Goal: Book appointment/travel/reservation

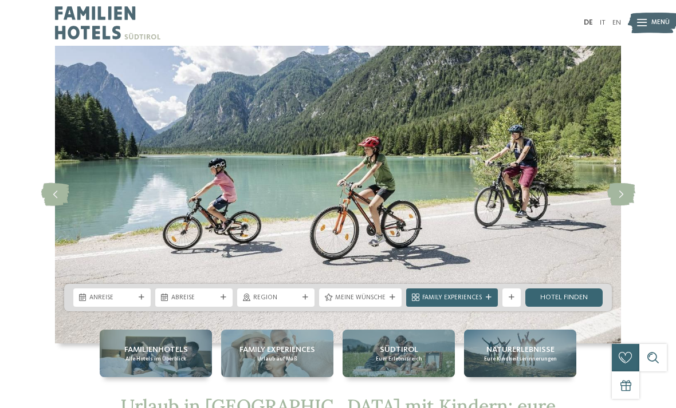
click at [132, 306] on div "Anreise" at bounding box center [111, 298] width 77 height 18
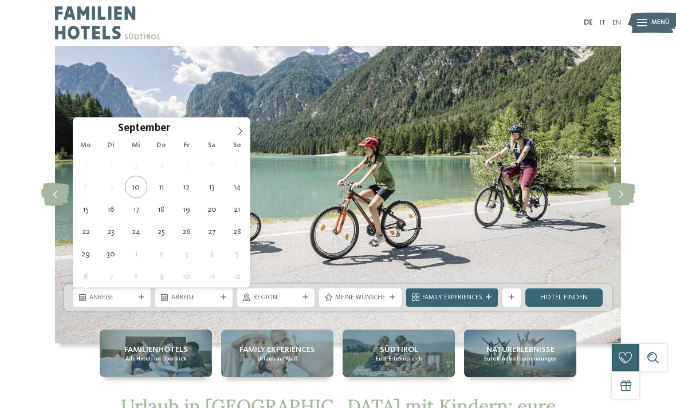
click at [237, 135] on icon at bounding box center [240, 131] width 8 height 8
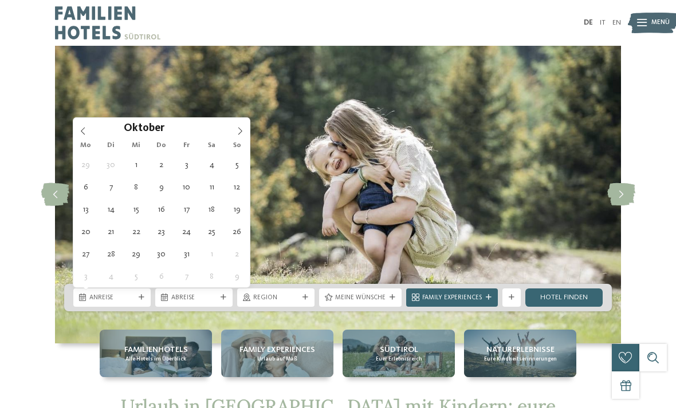
type div "[DATE]"
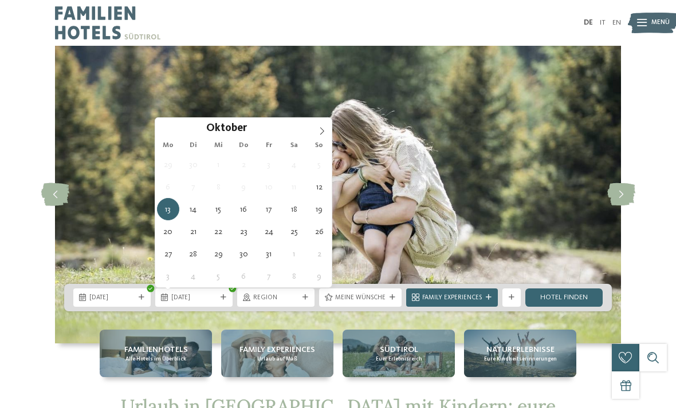
type div "[DATE]"
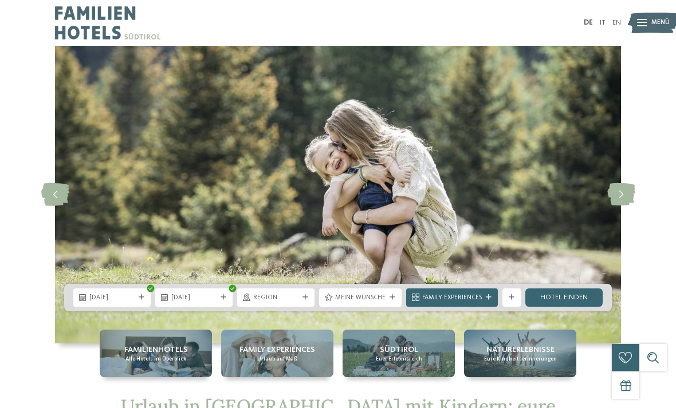
click at [297, 300] on span "Region" at bounding box center [275, 298] width 45 height 9
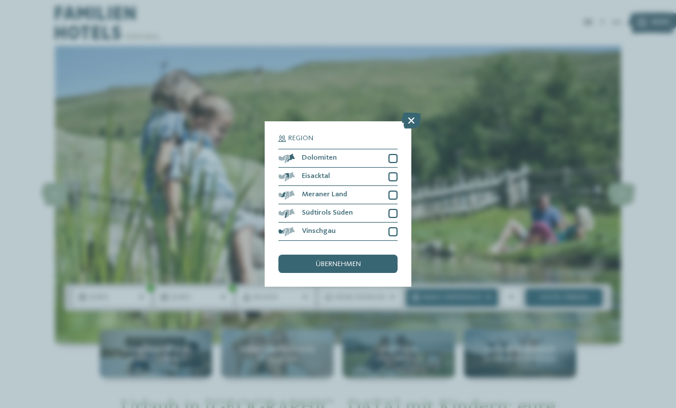
click at [357, 255] on div "übernehmen" at bounding box center [337, 264] width 119 height 18
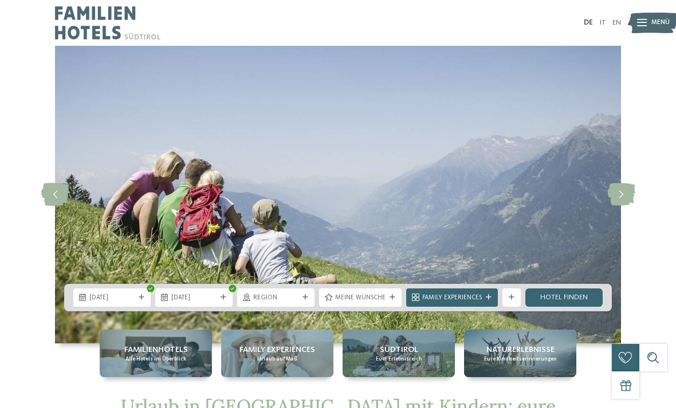
click at [374, 301] on span "Meine Wünsche" at bounding box center [360, 298] width 50 height 9
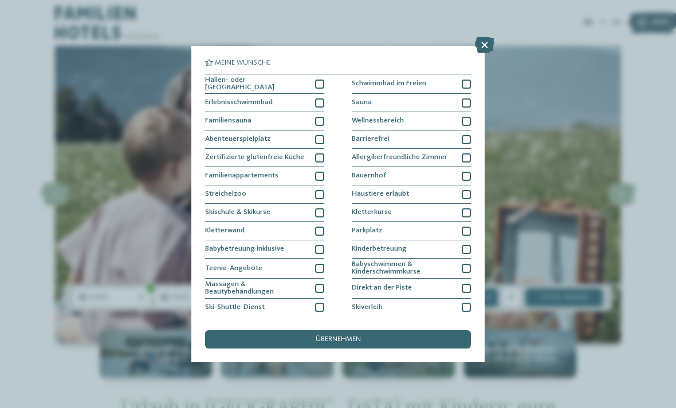
click at [487, 47] on icon at bounding box center [484, 45] width 19 height 16
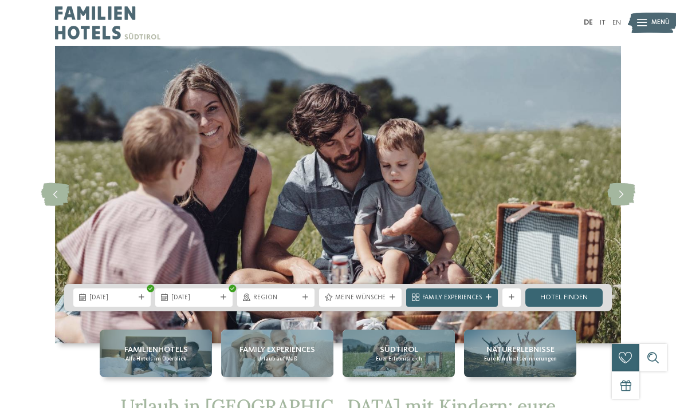
click at [572, 301] on link "Hotel finden" at bounding box center [563, 298] width 77 height 18
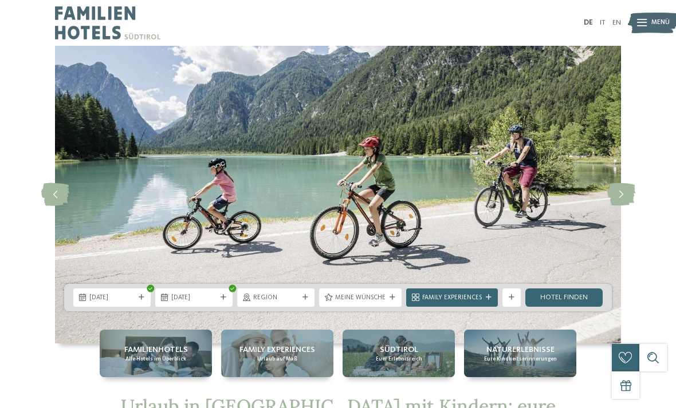
click at [484, 301] on div "Family Experiences" at bounding box center [452, 298] width 92 height 18
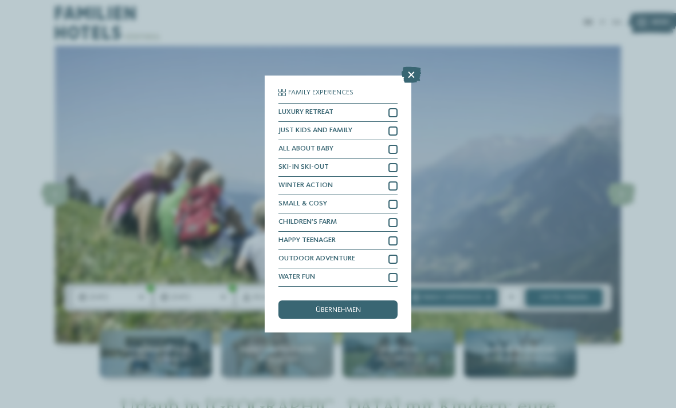
click at [415, 67] on icon at bounding box center [411, 75] width 19 height 16
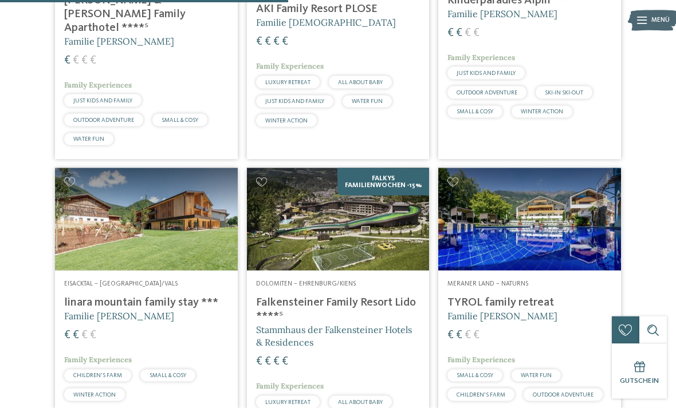
scroll to position [1030, 0]
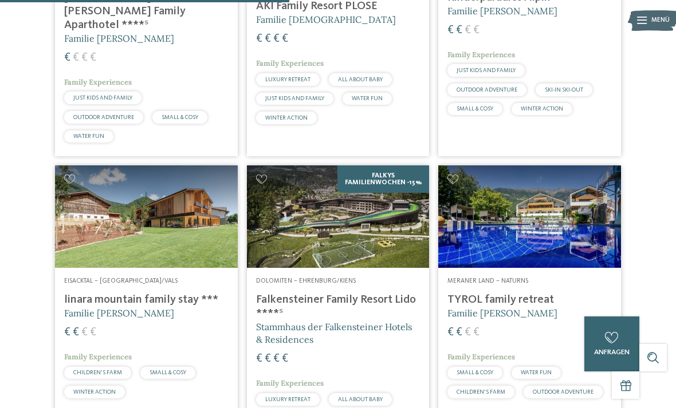
click at [340, 255] on img at bounding box center [338, 217] width 183 height 103
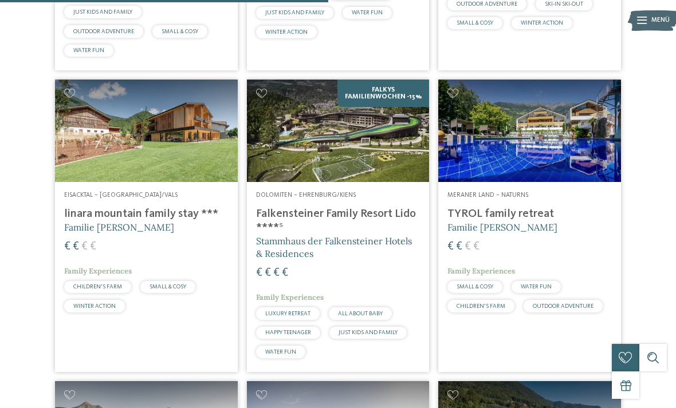
scroll to position [1074, 0]
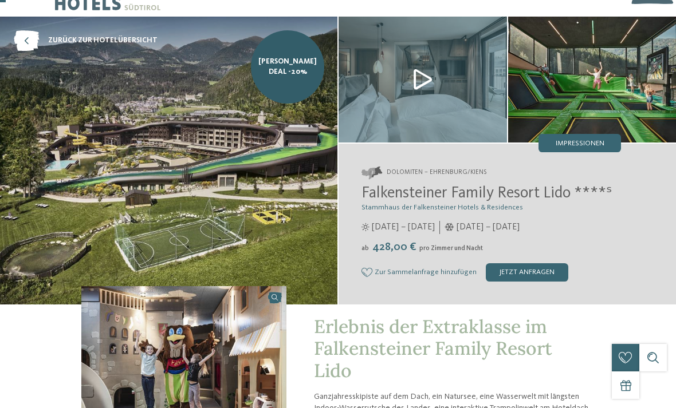
scroll to position [30, 0]
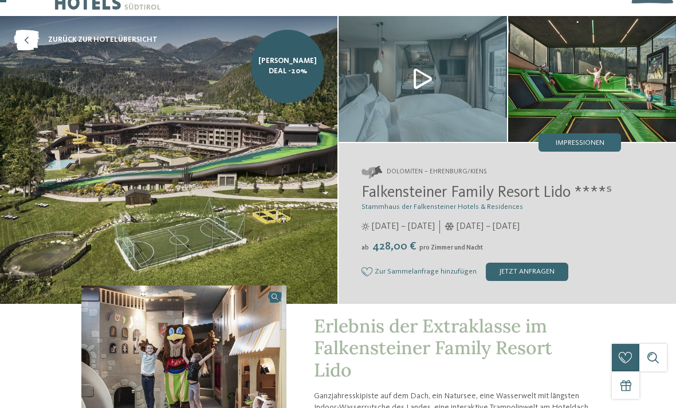
click at [404, 249] on span "428,00 €" at bounding box center [394, 246] width 48 height 11
click at [507, 277] on div "jetzt anfragen" at bounding box center [527, 272] width 82 height 18
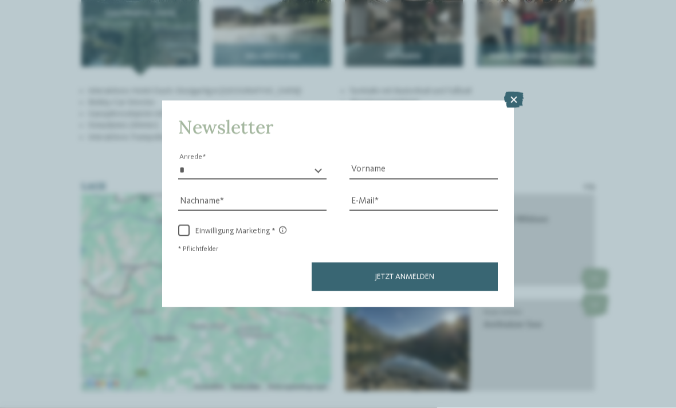
scroll to position [1492, 0]
click at [521, 92] on icon at bounding box center [513, 100] width 19 height 16
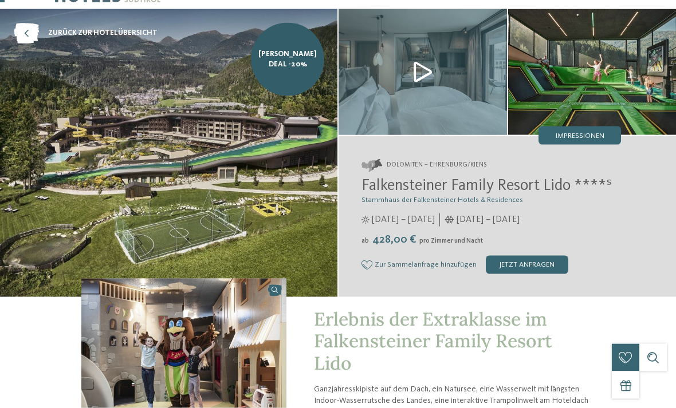
scroll to position [0, 0]
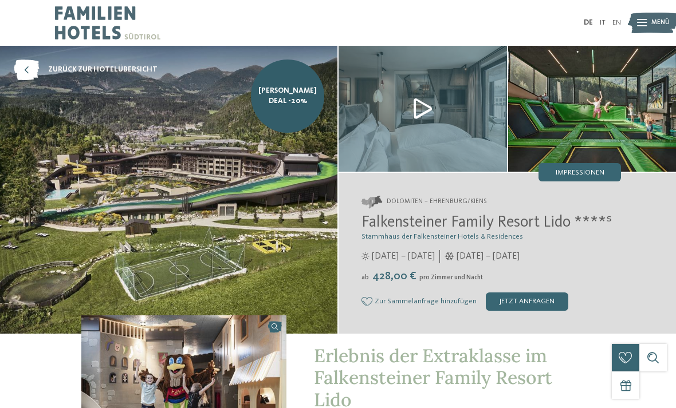
click at [229, 206] on img at bounding box center [168, 190] width 337 height 288
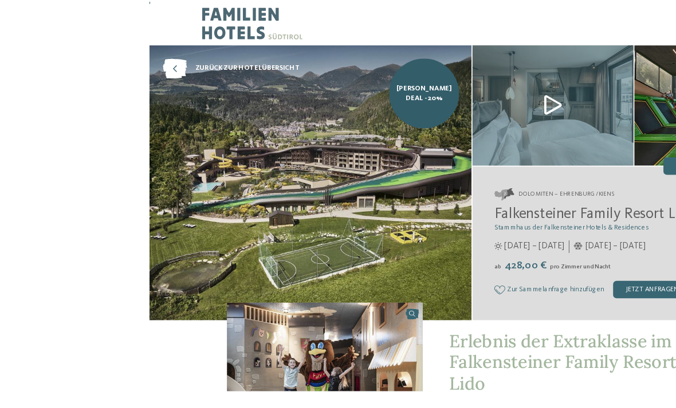
scroll to position [6, 0]
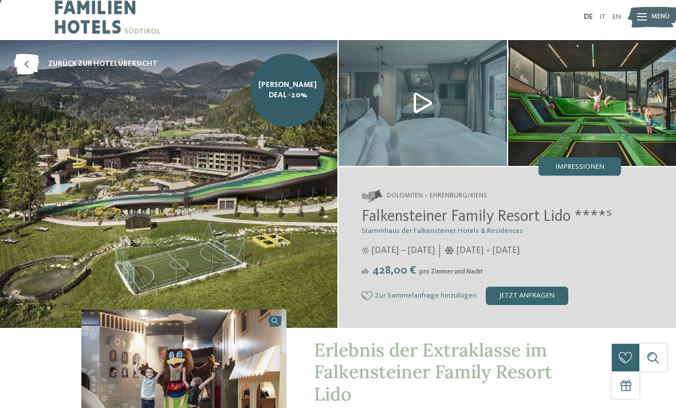
click at [431, 103] on img at bounding box center [423, 103] width 168 height 126
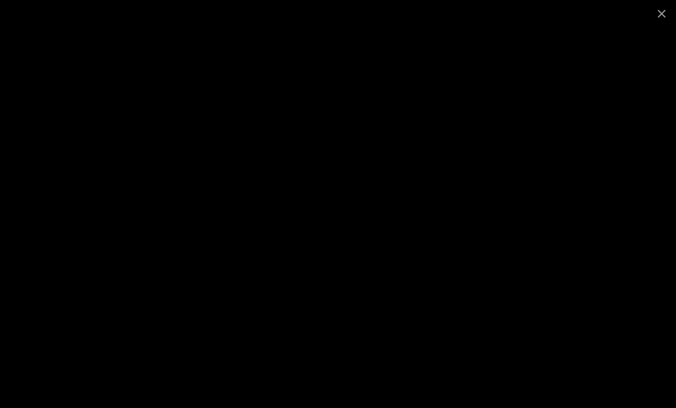
click at [661, 13] on span at bounding box center [661, 13] width 29 height 27
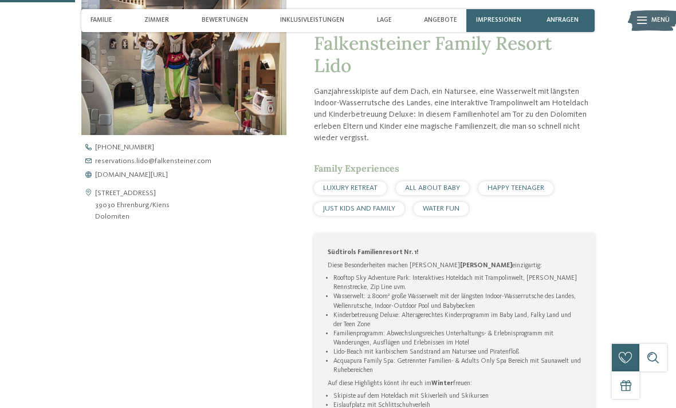
scroll to position [253, 0]
